Goal: Task Accomplishment & Management: Manage account settings

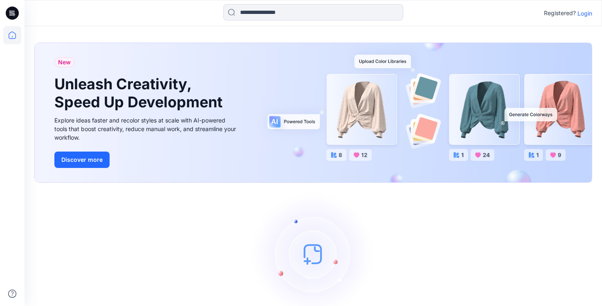
scroll to position [44, 0]
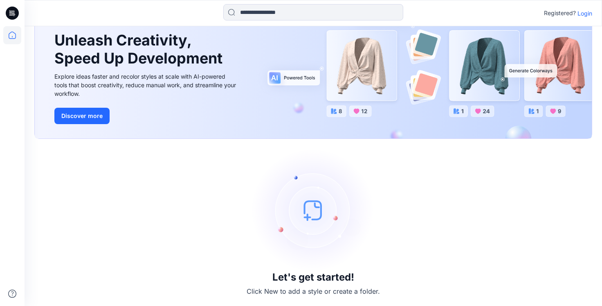
click at [585, 14] on p "Login" at bounding box center [585, 13] width 15 height 9
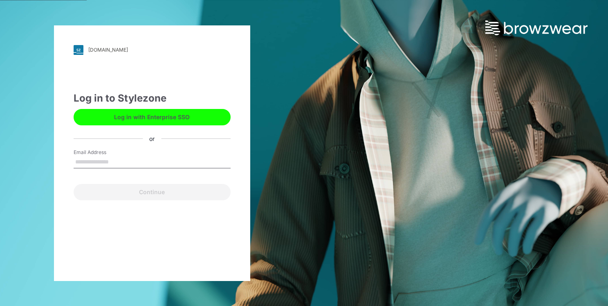
click at [102, 160] on input "Email Address" at bounding box center [152, 162] width 157 height 12
type input "**********"
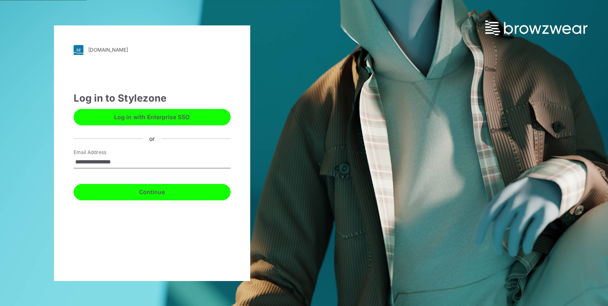
click at [151, 194] on button "Continue" at bounding box center [152, 192] width 157 height 16
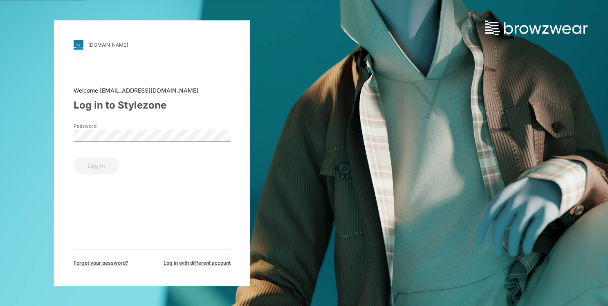
click at [495, 80] on div "[DOMAIN_NAME] Loading... Welcome [EMAIL_ADDRESS][DOMAIN_NAME] Log in to Stylezo…" at bounding box center [304, 153] width 608 height 306
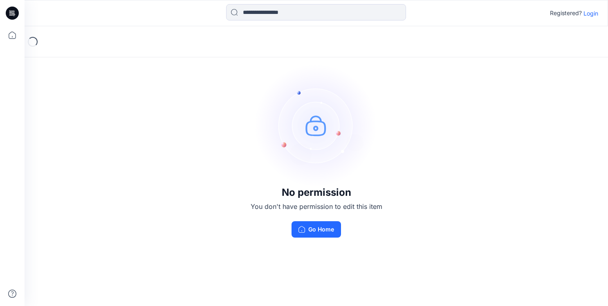
click at [594, 13] on p "Login" at bounding box center [591, 13] width 15 height 9
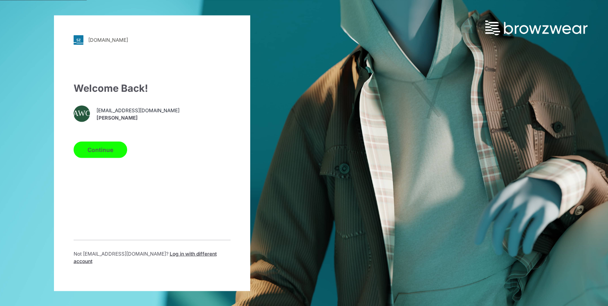
click at [95, 158] on button "Continue" at bounding box center [101, 149] width 54 height 16
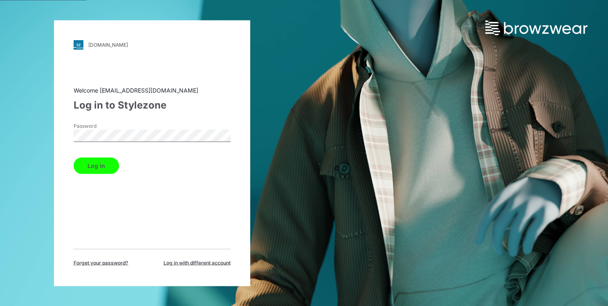
click at [98, 163] on button "Log in" at bounding box center [96, 165] width 45 height 16
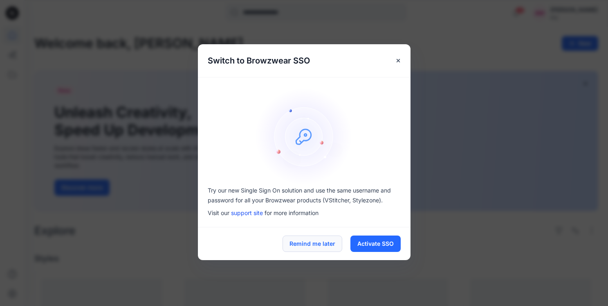
click at [331, 242] on button "Remind me later" at bounding box center [313, 243] width 60 height 16
